Goal: Transaction & Acquisition: Purchase product/service

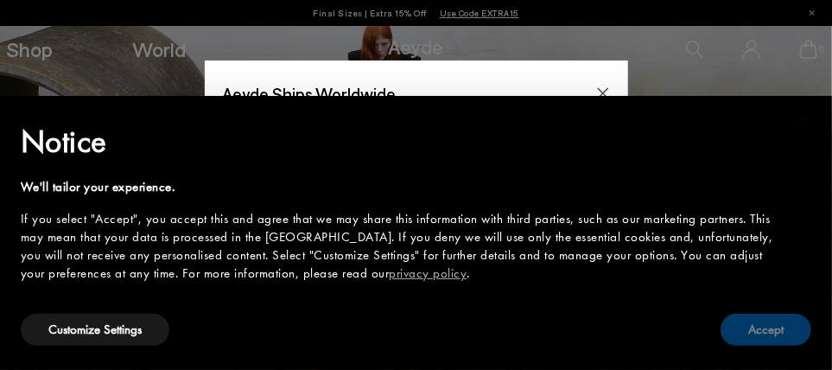
click at [745, 332] on button "Accept" at bounding box center [766, 330] width 91 height 32
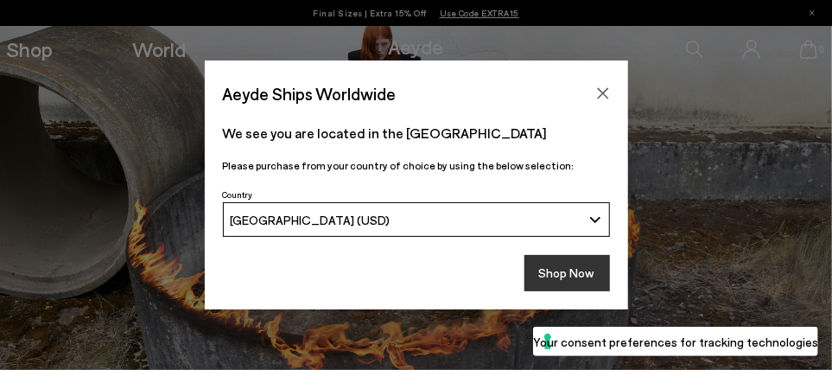
click at [578, 272] on button "Shop Now" at bounding box center [567, 273] width 86 height 36
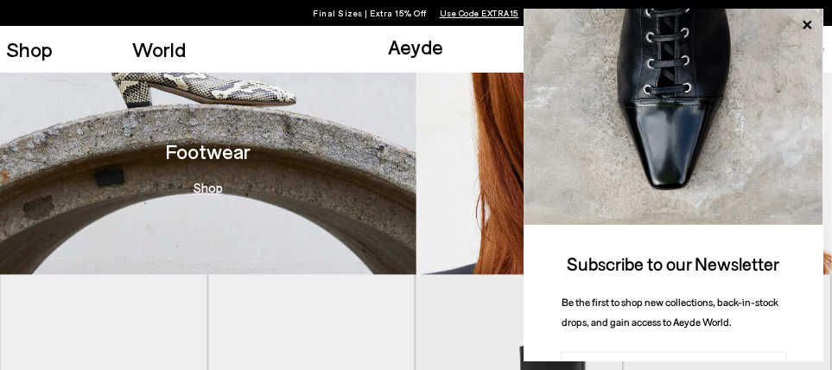
scroll to position [346, 0]
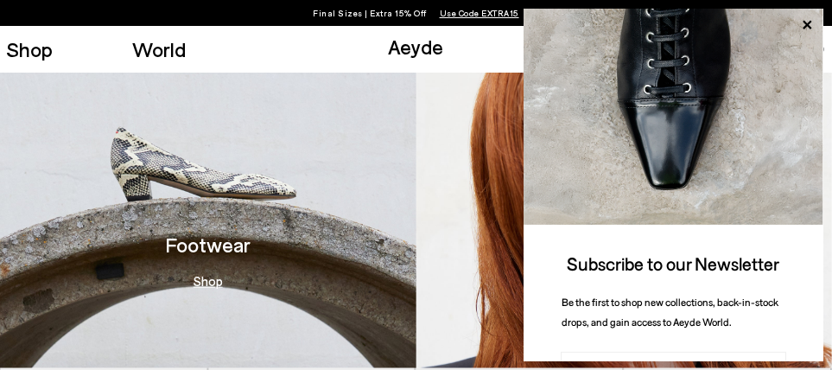
click at [244, 231] on img at bounding box center [208, 196] width 416 height 344
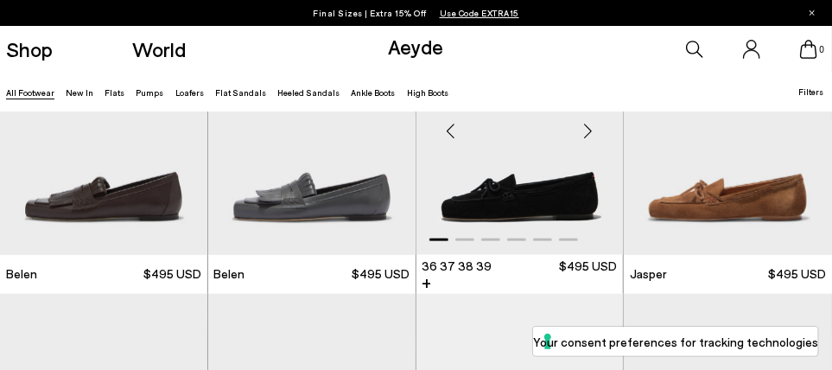
scroll to position [777, 0]
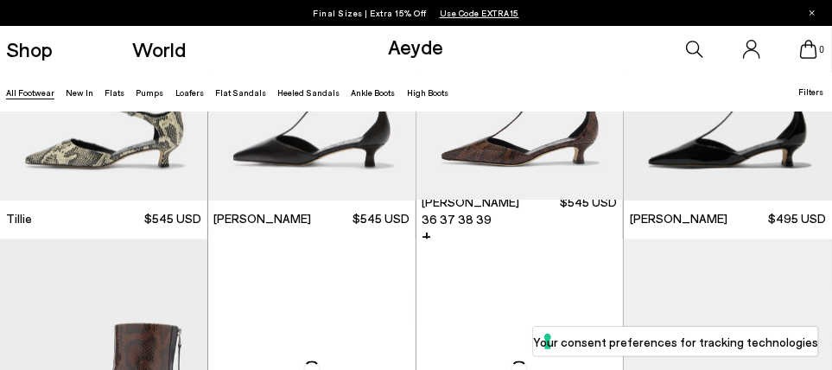
scroll to position [3714, 0]
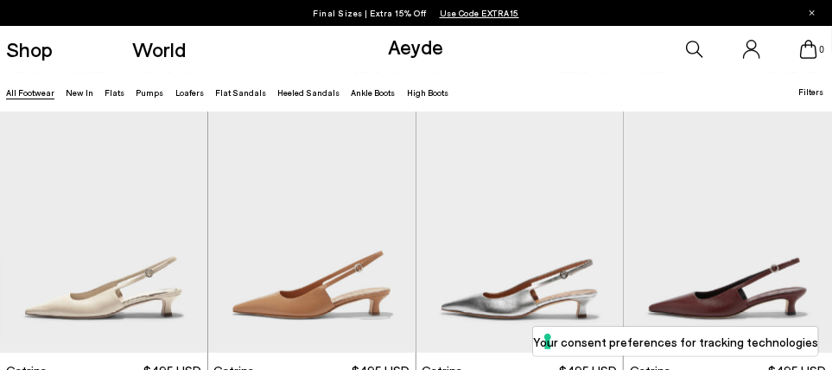
scroll to position [7943, 0]
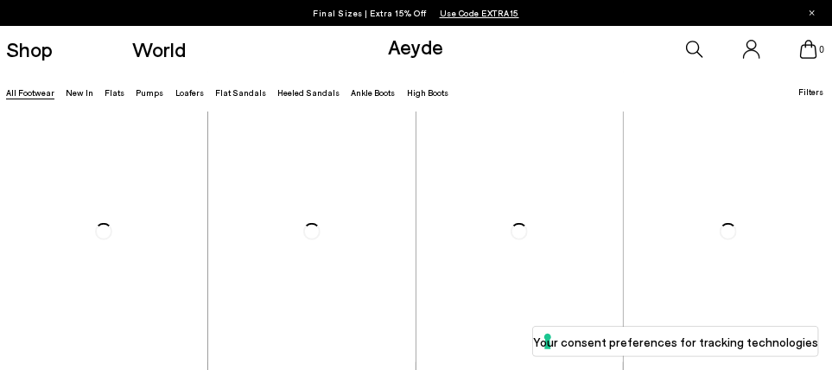
scroll to position [9693, 0]
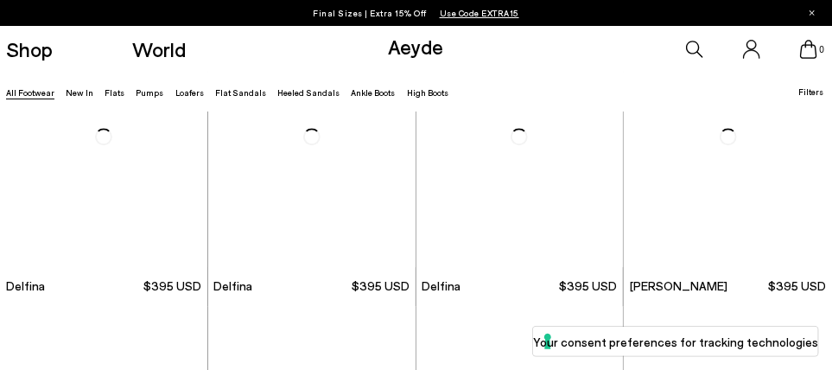
scroll to position [10948, 0]
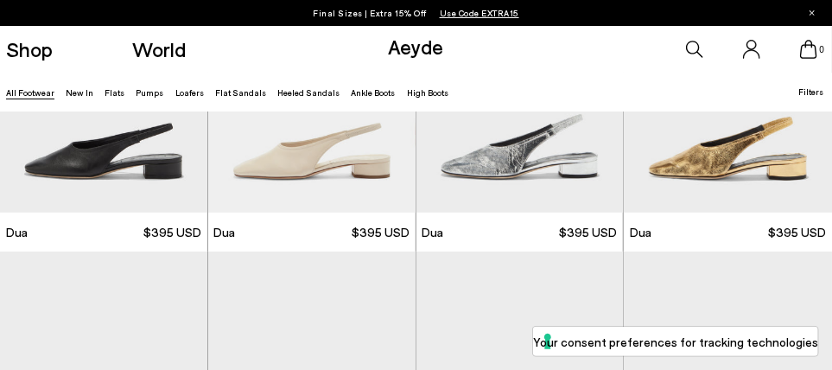
scroll to position [11901, 0]
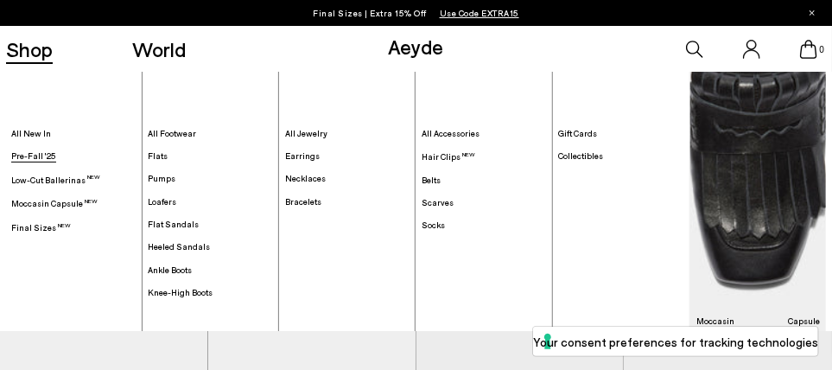
scroll to position [131, 0]
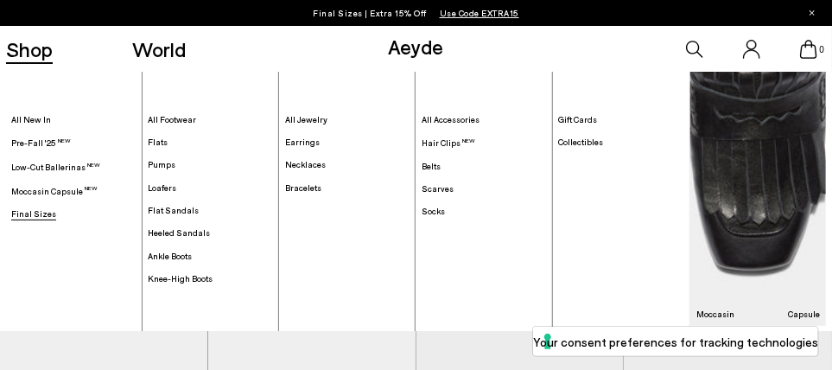
click at [53, 209] on link "Final Sizes" at bounding box center [73, 213] width 124 height 11
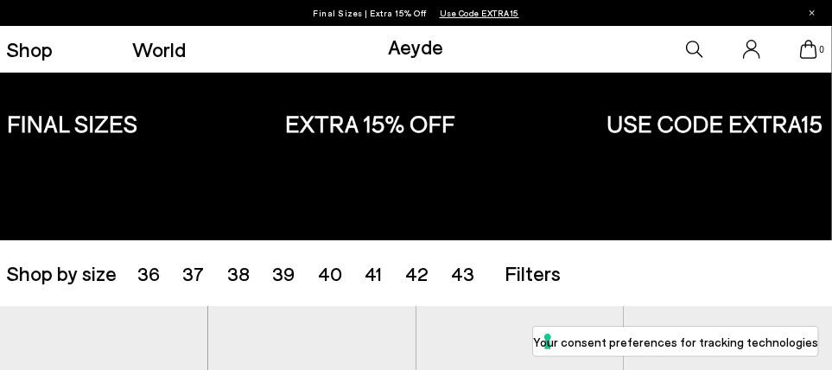
scroll to position [86, 0]
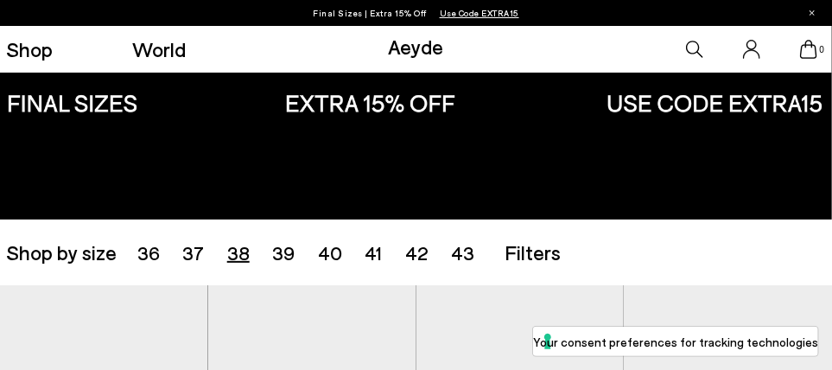
click at [238, 244] on span "38" at bounding box center [238, 252] width 22 height 22
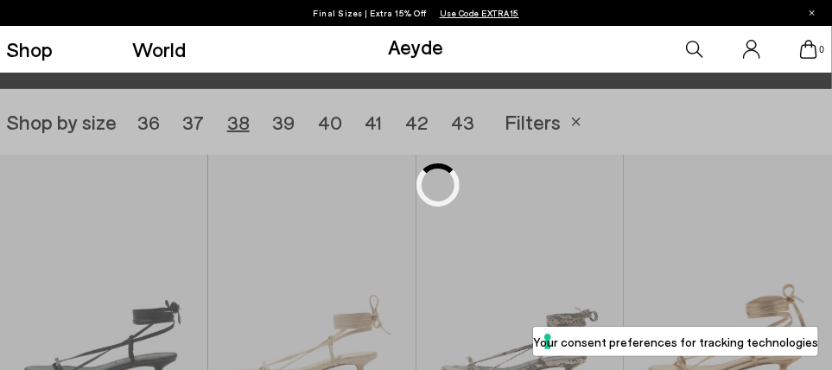
scroll to position [232, 0]
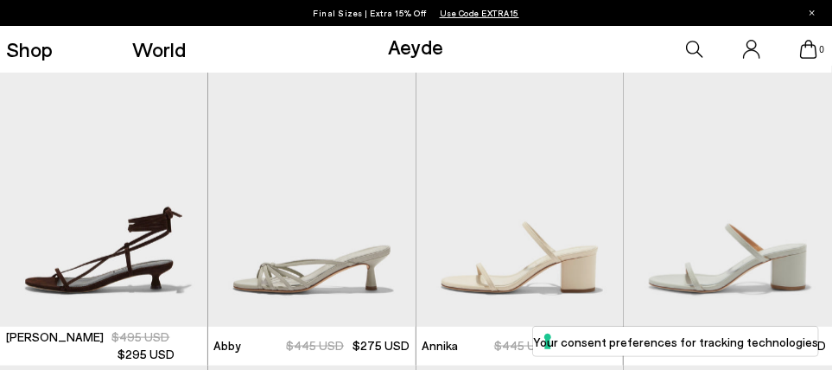
scroll to position [663, 0]
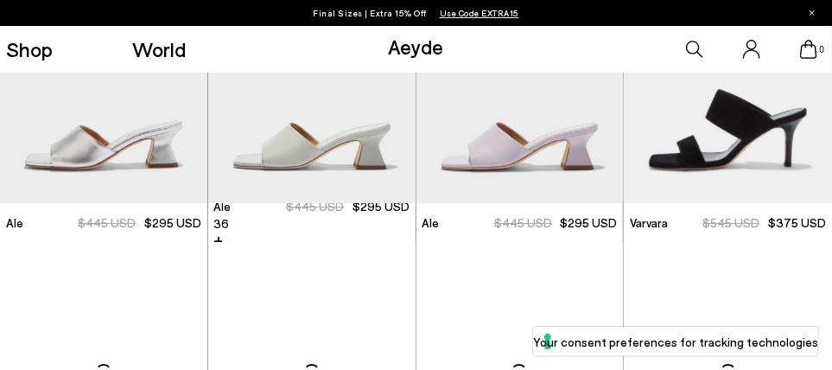
scroll to position [1959, 0]
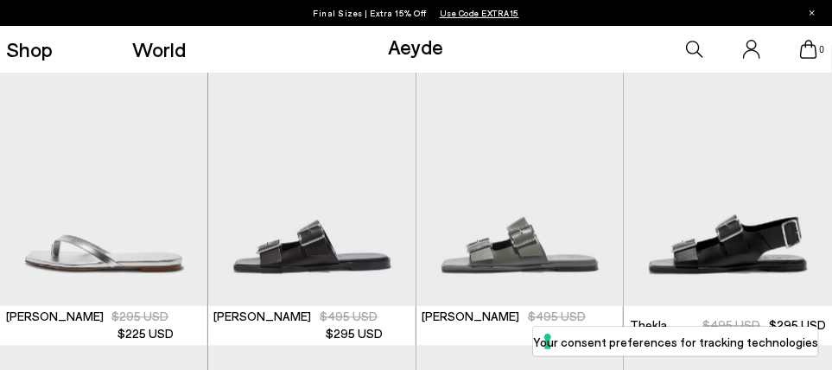
scroll to position [3687, 0]
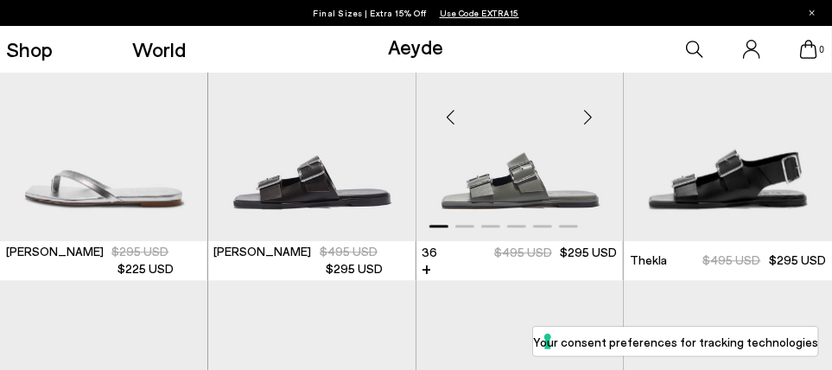
click at [491, 204] on img "1 / 6" at bounding box center [519, 110] width 207 height 261
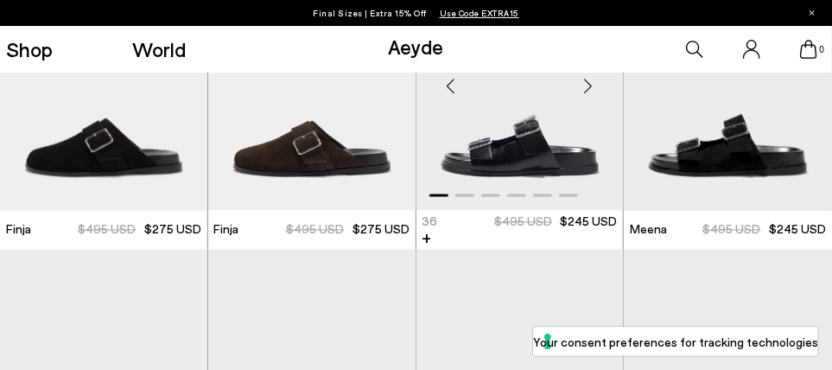
scroll to position [3428, 0]
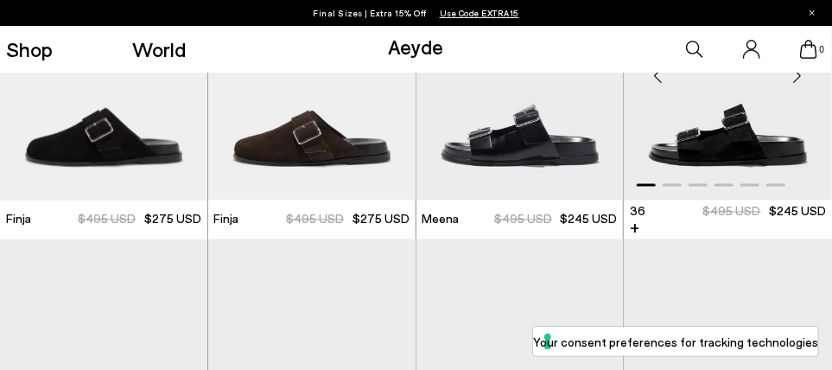
click at [742, 151] on img "1 / 6" at bounding box center [728, 70] width 208 height 261
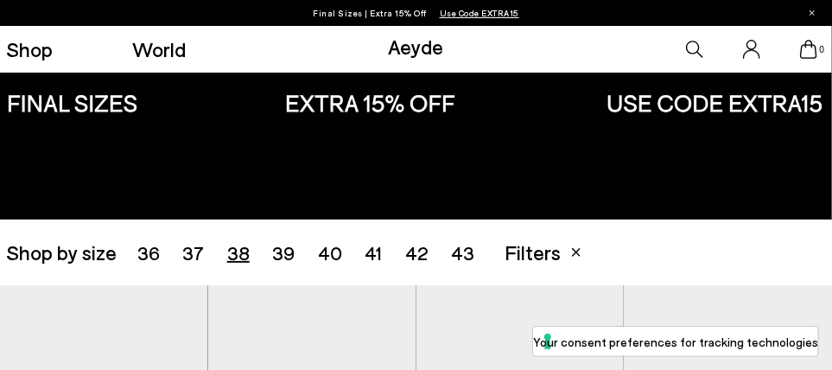
scroll to position [173, 0]
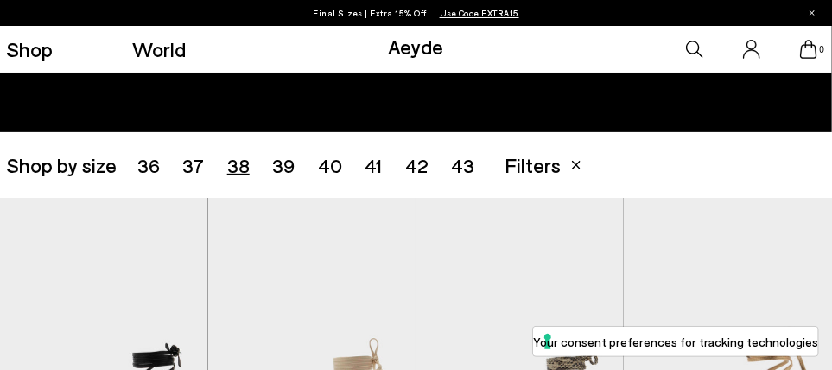
click at [196, 172] on span "37" at bounding box center [193, 165] width 22 height 22
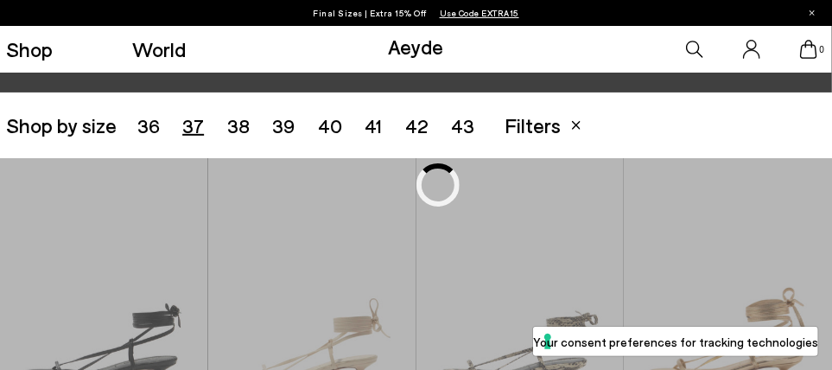
scroll to position [232, 0]
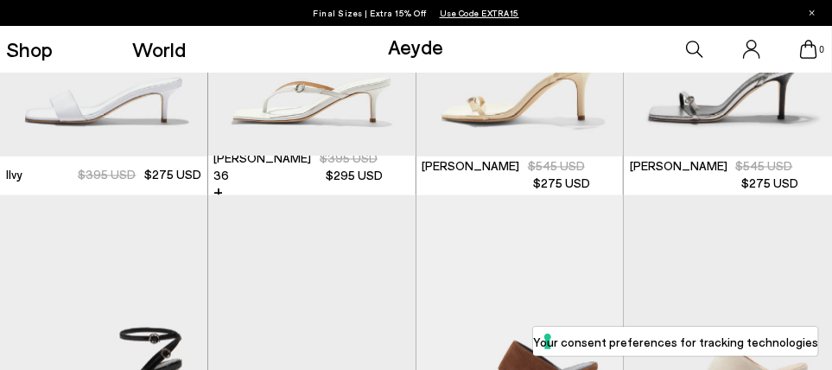
scroll to position [1095, 0]
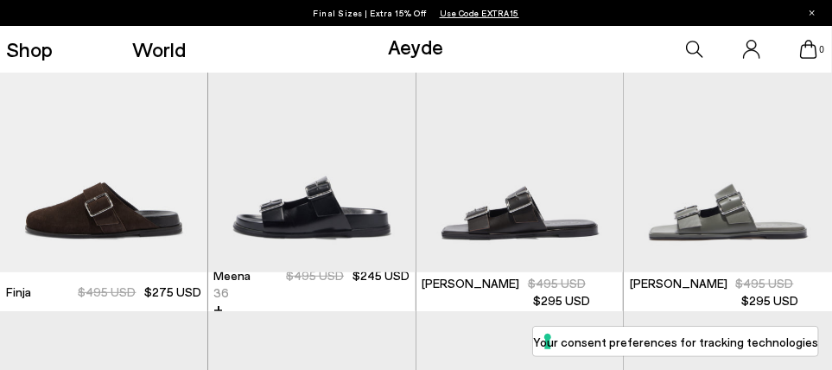
scroll to position [2478, 0]
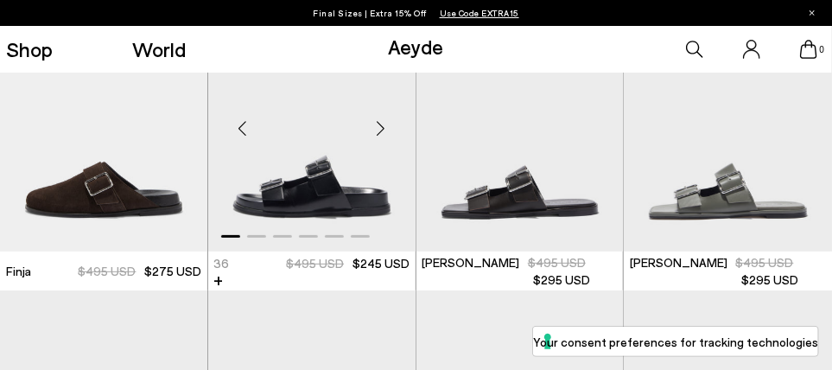
click at [360, 197] on img "1 / 6" at bounding box center [311, 120] width 207 height 261
click at [248, 265] on div "Meena 36 37 38 39 40 +" at bounding box center [310, 271] width 195 height 33
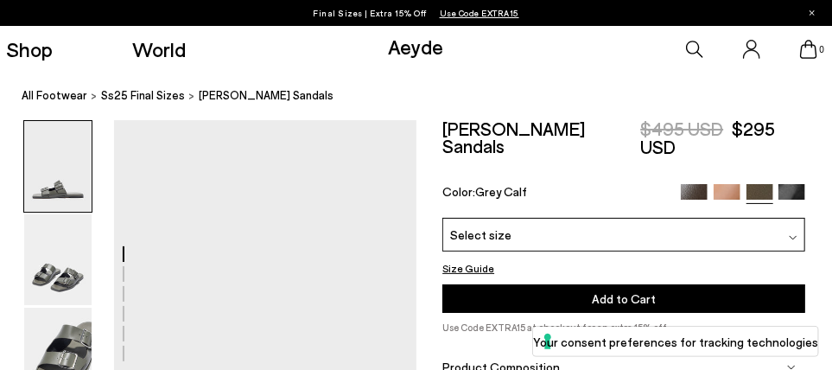
click at [491, 225] on span "Select size" at bounding box center [480, 234] width 61 height 18
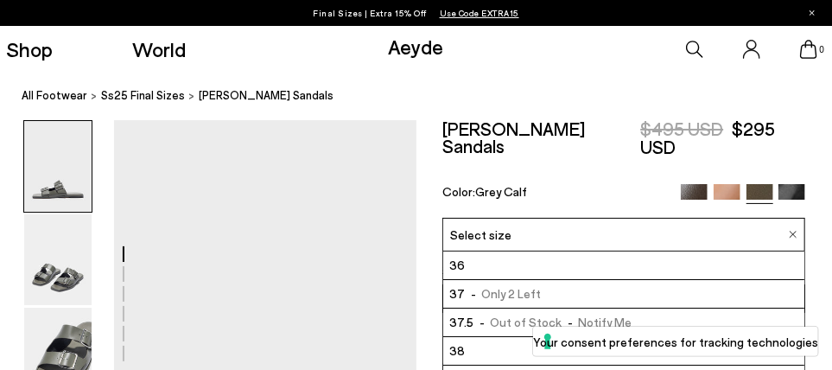
scroll to position [86, 0]
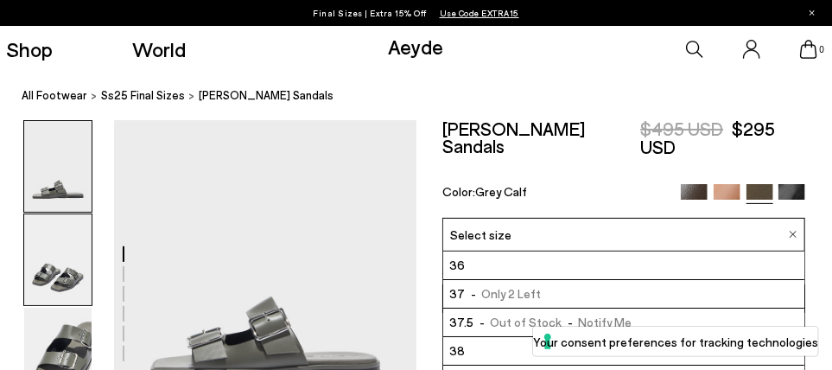
click at [35, 252] on img at bounding box center [57, 259] width 67 height 91
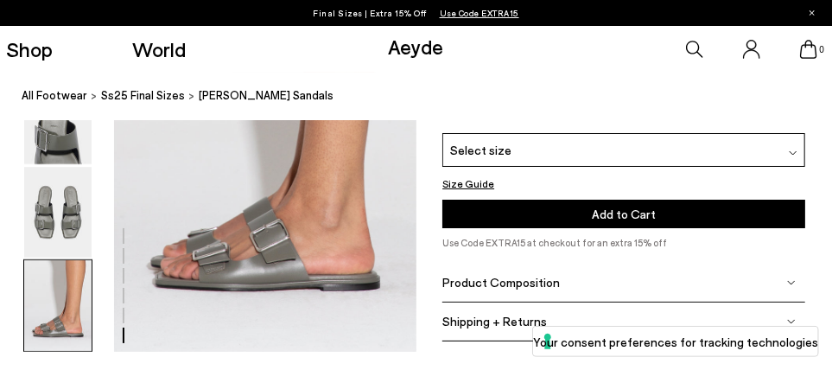
scroll to position [2230, 0]
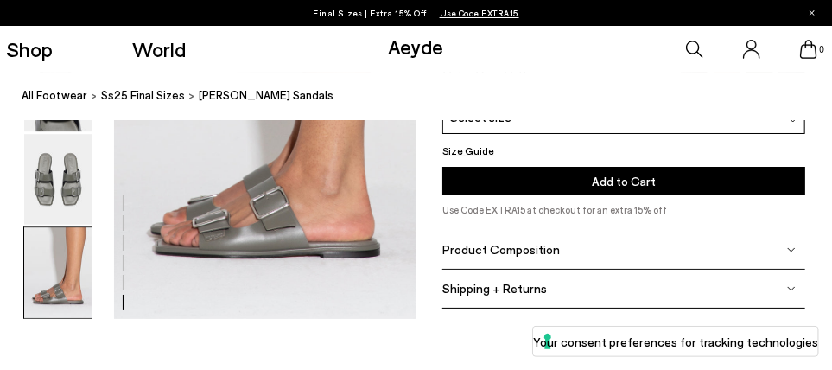
click at [518, 252] on span "Product Composition" at bounding box center [500, 249] width 117 height 15
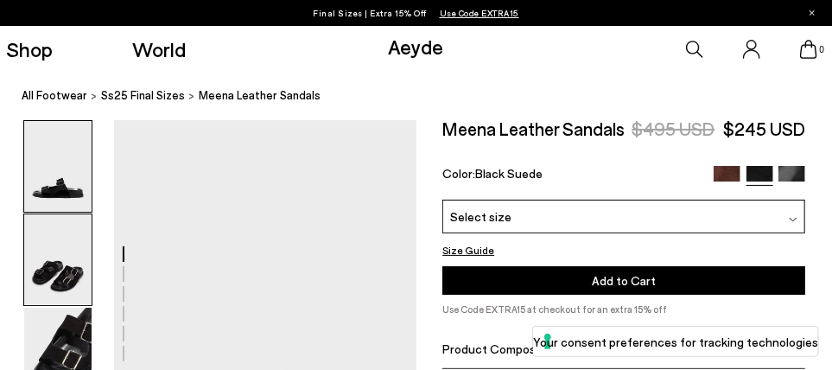
click at [46, 254] on img at bounding box center [57, 259] width 67 height 91
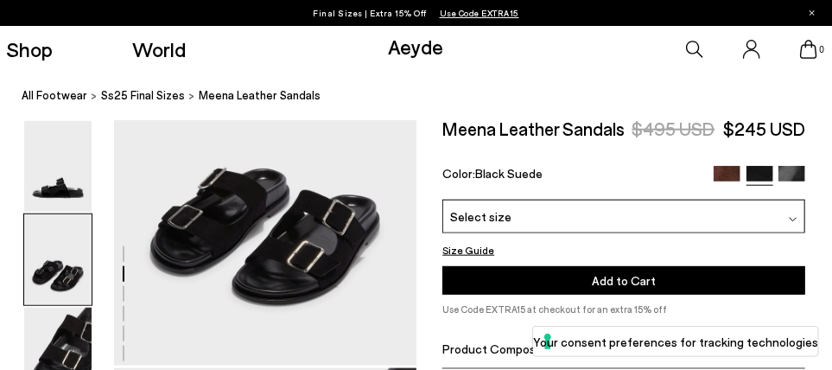
scroll to position [580, 0]
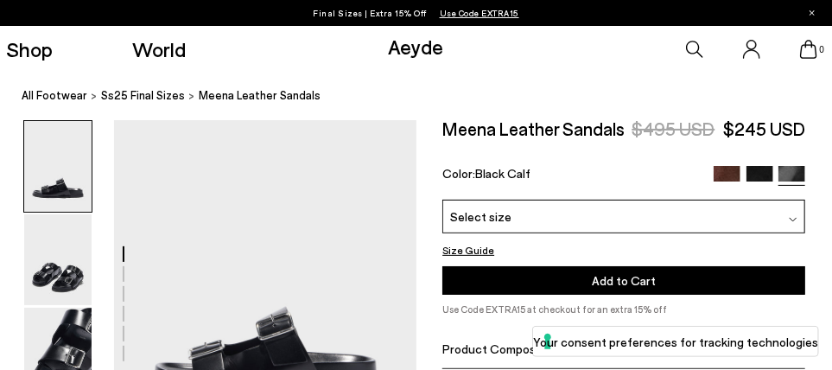
scroll to position [86, 0]
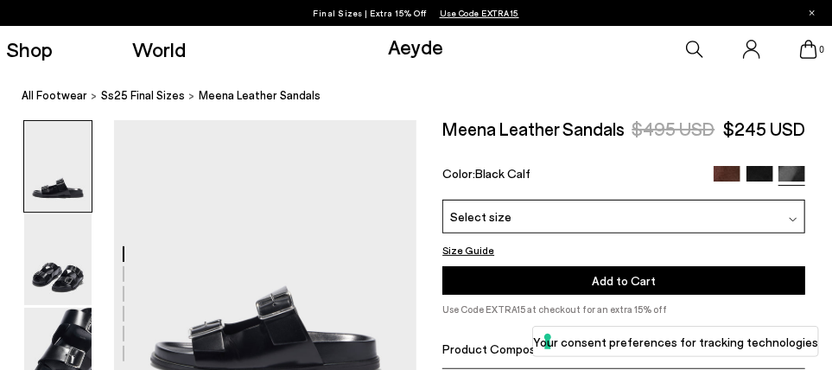
click at [467, 210] on span "Select size" at bounding box center [480, 216] width 61 height 18
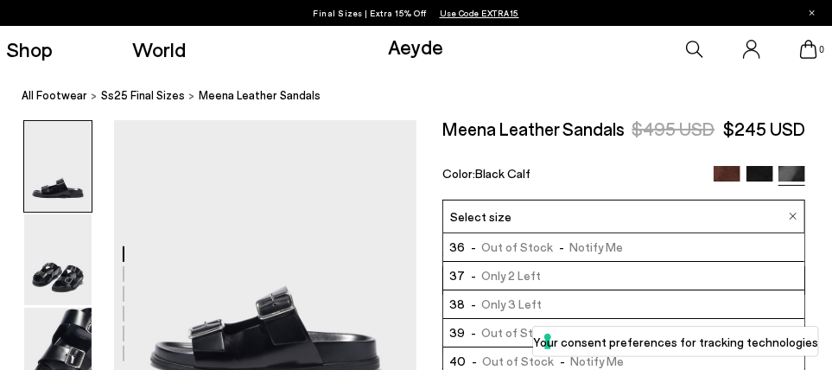
scroll to position [173, 0]
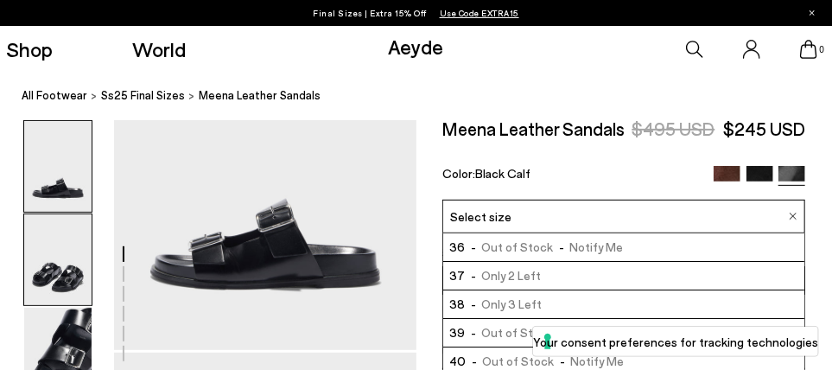
click at [43, 264] on img at bounding box center [57, 259] width 67 height 91
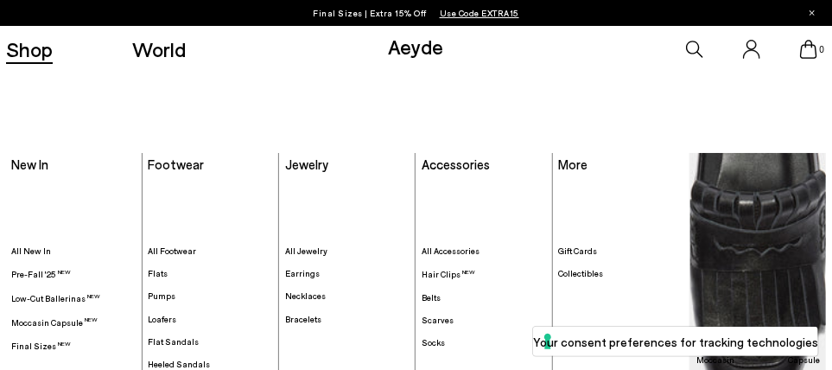
scroll to position [1444, 0]
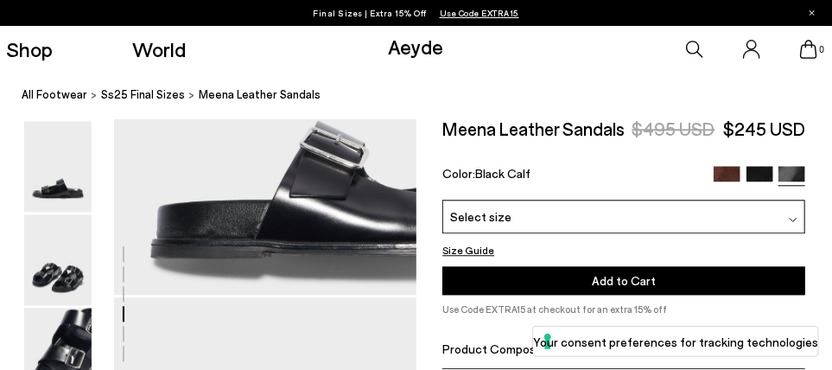
click at [419, 53] on link "Aeyde" at bounding box center [416, 46] width 55 height 25
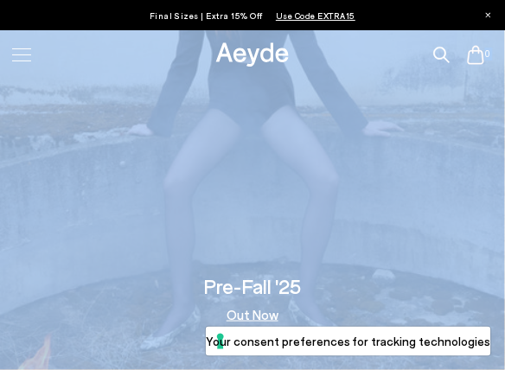
drag, startPoint x: 487, startPoint y: 11, endPoint x: 476, endPoint y: 103, distance: 92.3
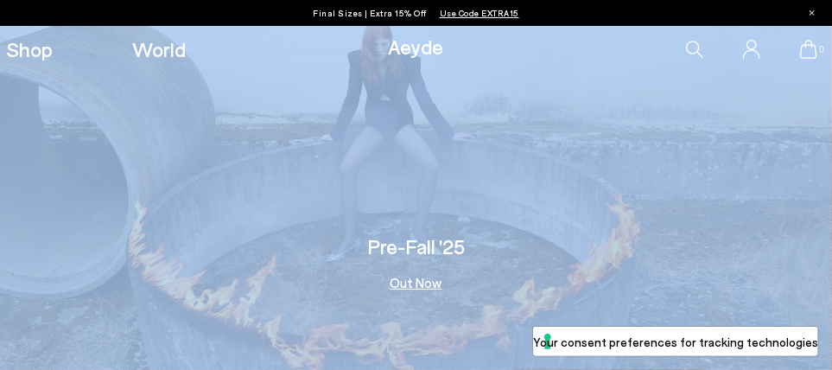
click at [43, 60] on link "Shop" at bounding box center [29, 49] width 47 height 21
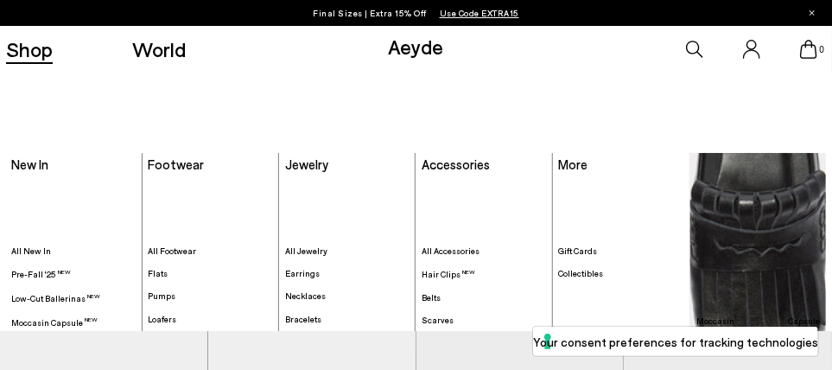
click at [22, 55] on link "Shop" at bounding box center [29, 49] width 47 height 21
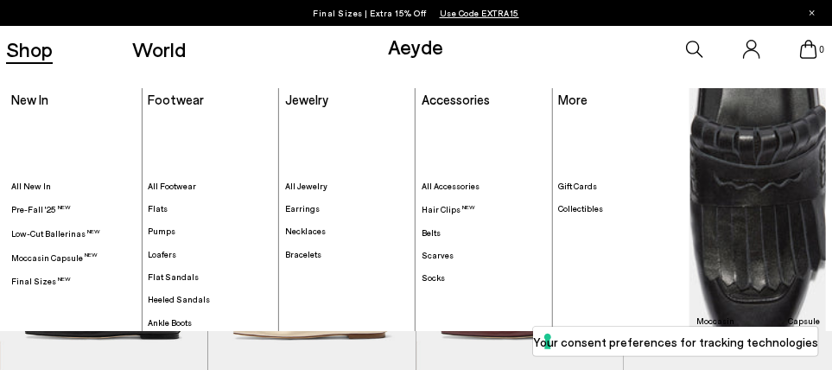
scroll to position [86, 0]
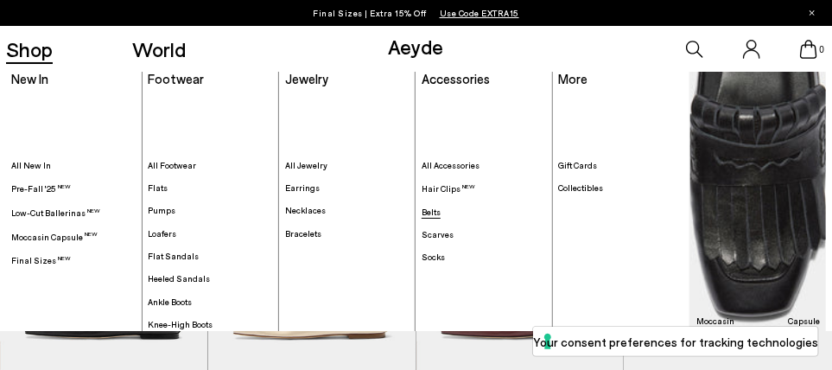
click at [433, 211] on span "Belts" at bounding box center [431, 211] width 19 height 10
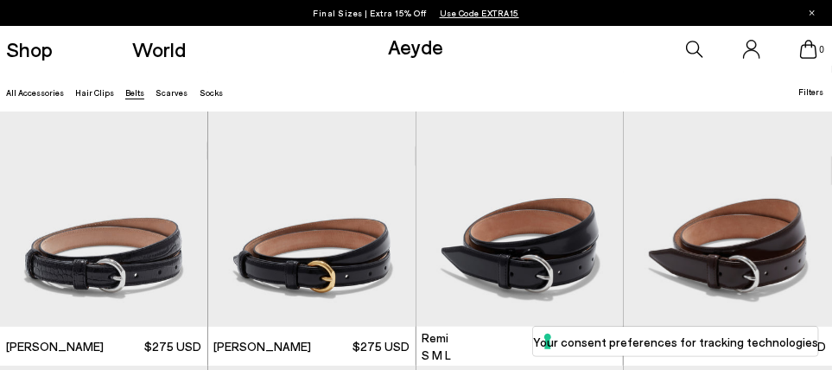
scroll to position [431, 0]
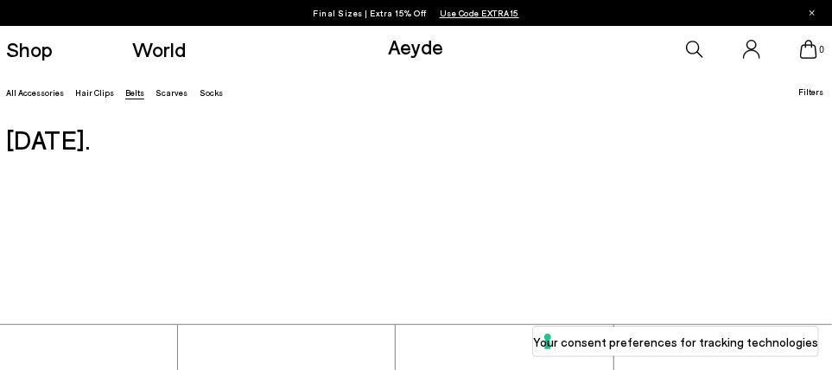
scroll to position [2246, 0]
